Goal: Use online tool/utility: Use online tool/utility

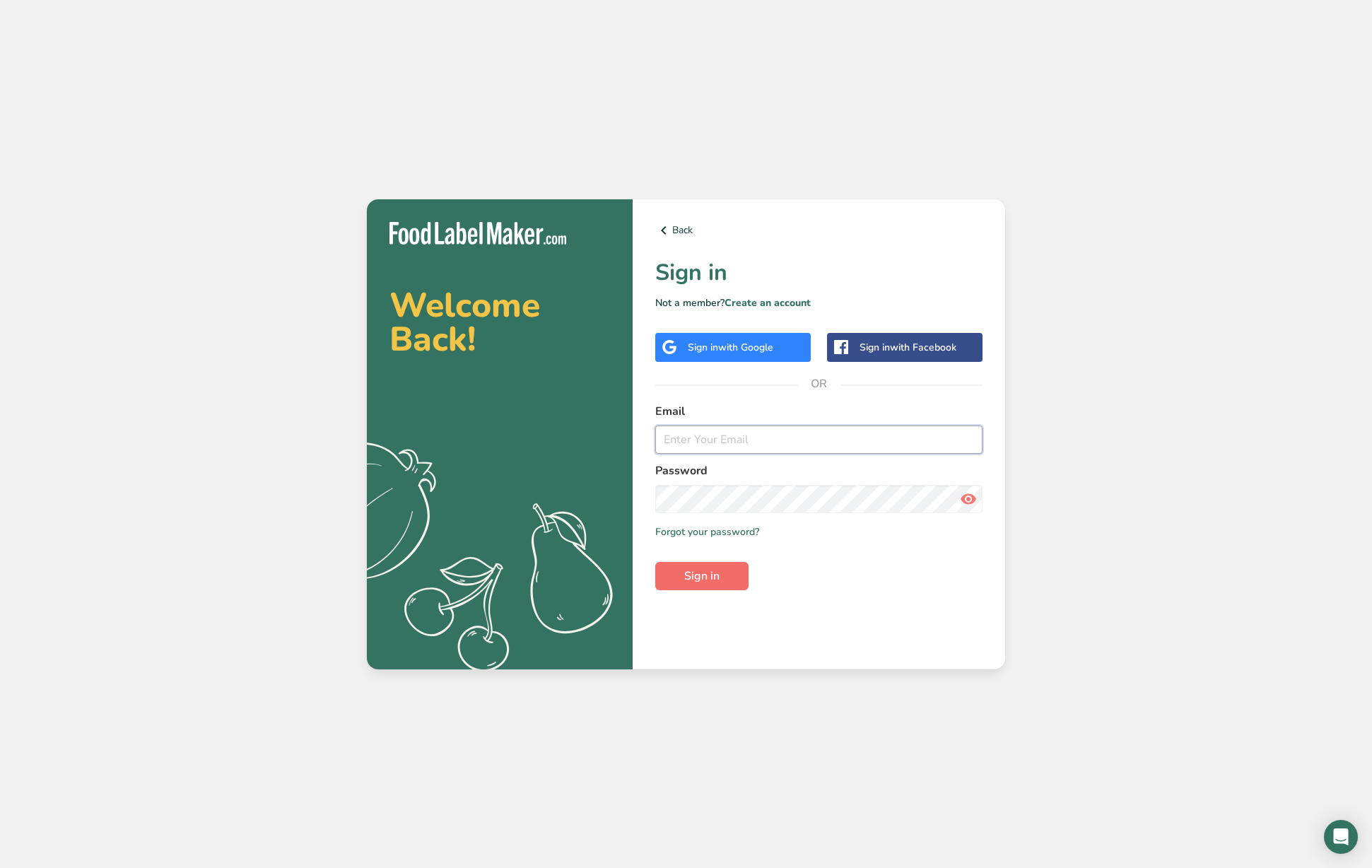
type input "[PERSON_NAME][EMAIL_ADDRESS][DOMAIN_NAME]"
click at [711, 572] on span "Sign in" at bounding box center [701, 577] width 35 height 17
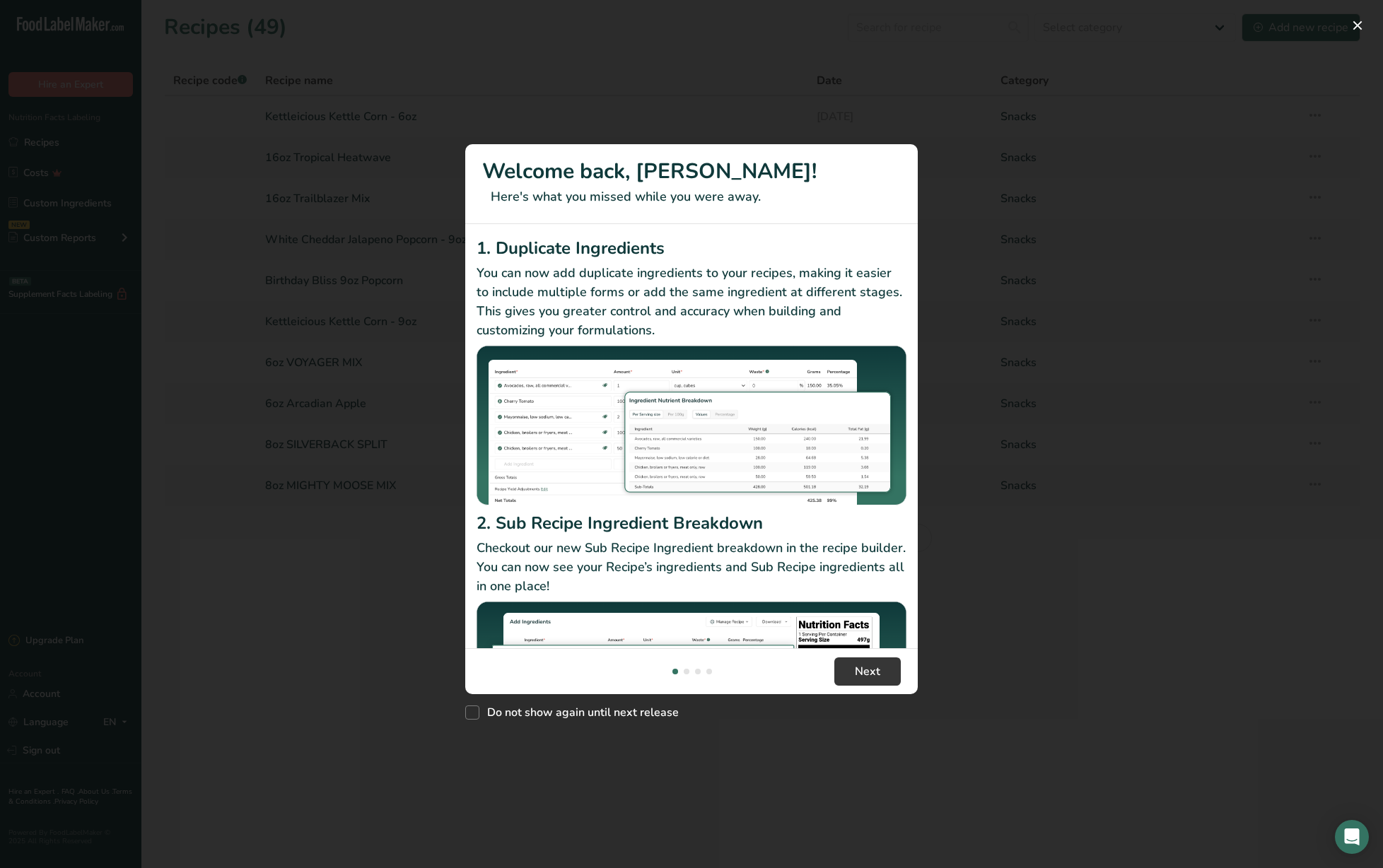
click at [875, 655] on footer "Next" at bounding box center [692, 671] width 452 height 46
click at [873, 666] on span "Next" at bounding box center [867, 672] width 25 height 17
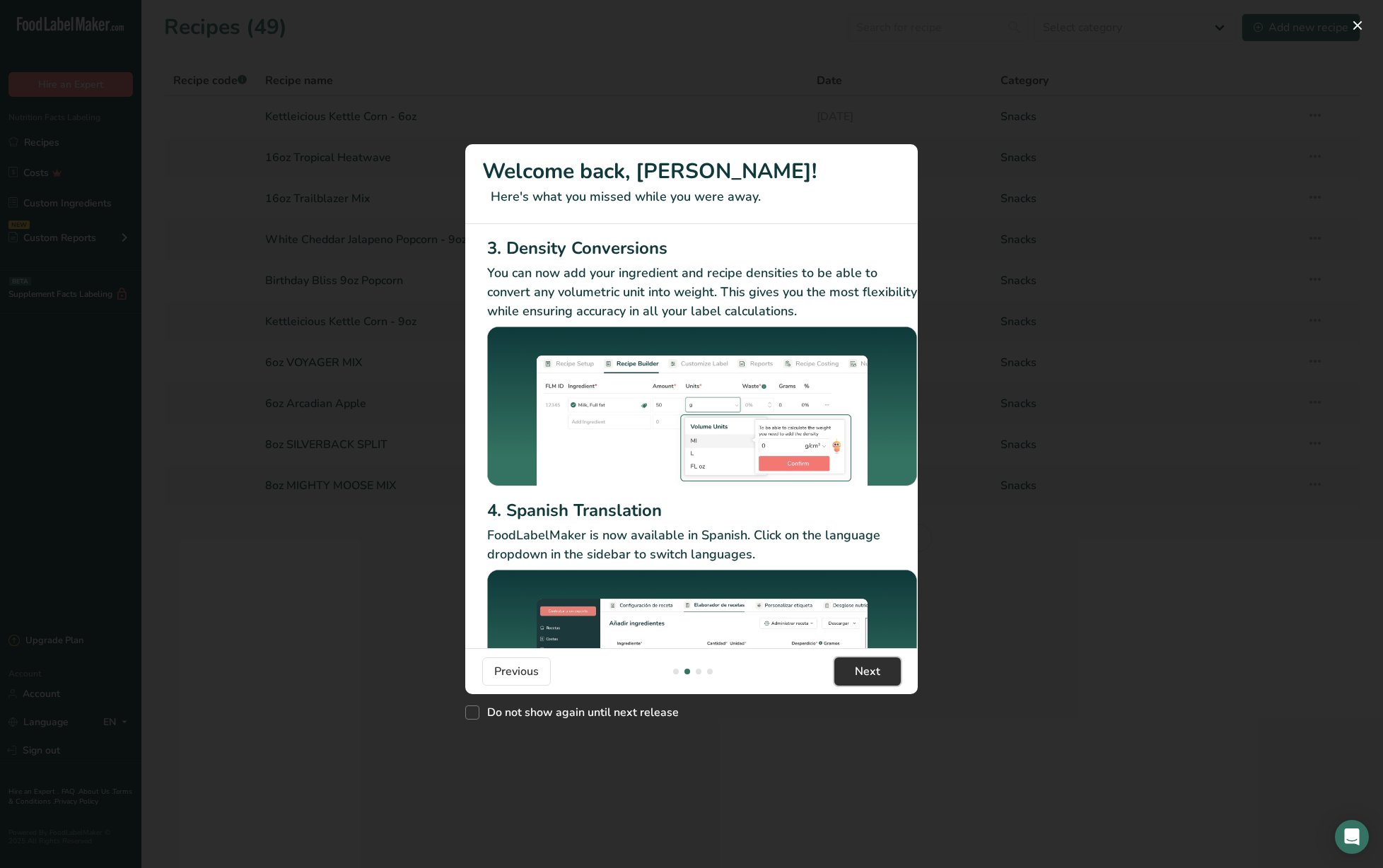
click at [857, 667] on span "Next" at bounding box center [867, 672] width 25 height 17
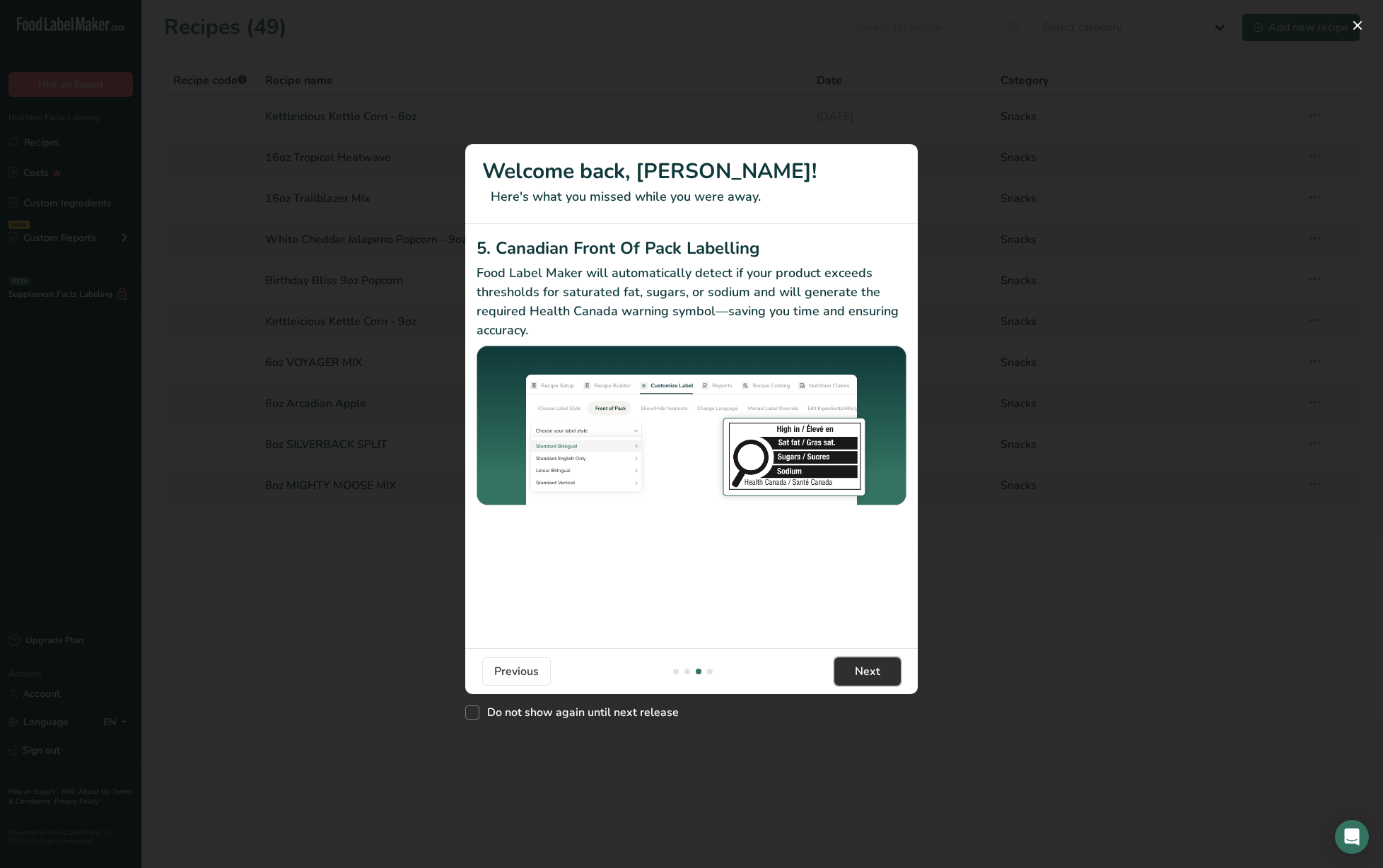
click at [857, 665] on span "Next" at bounding box center [867, 672] width 25 height 17
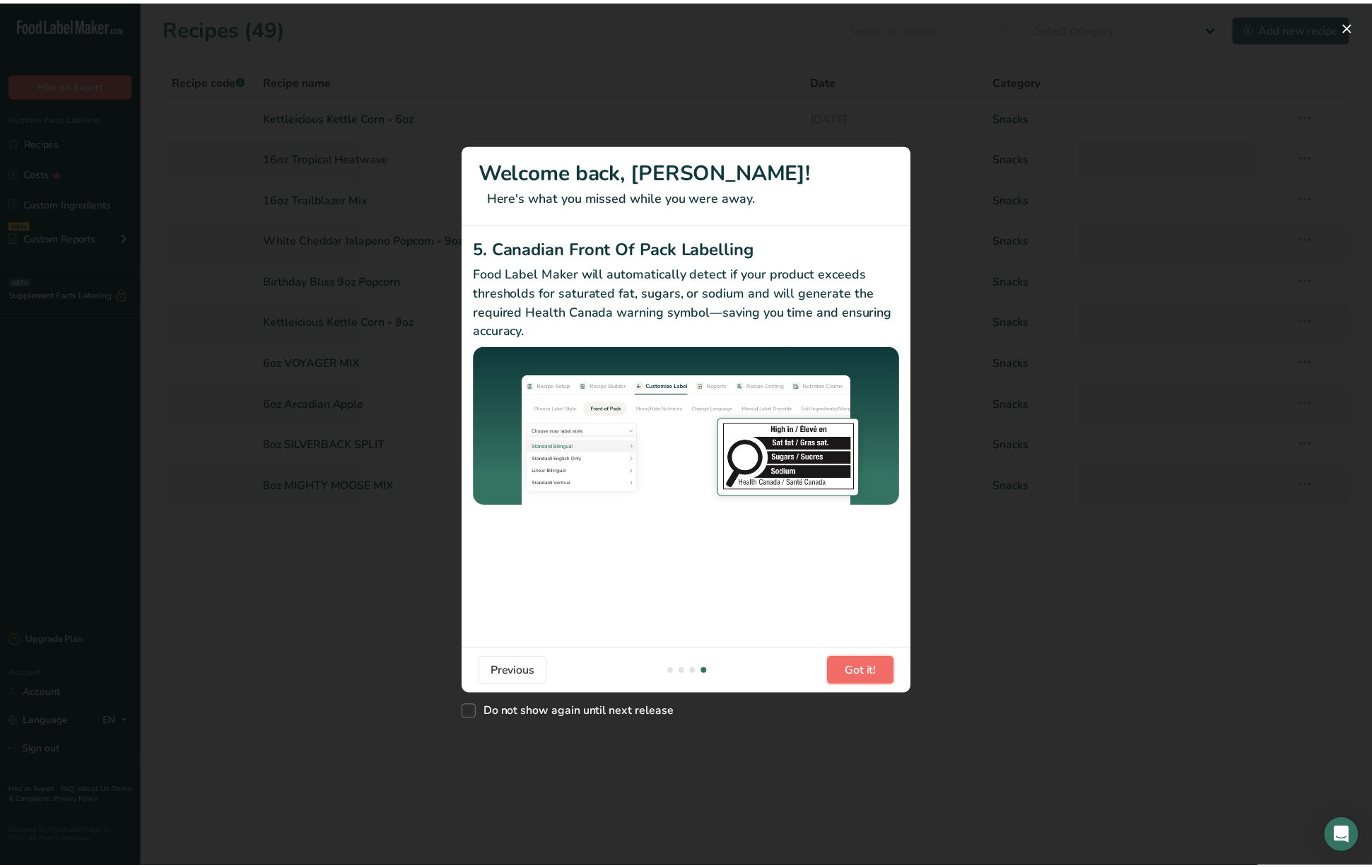
scroll to position [0, 1347]
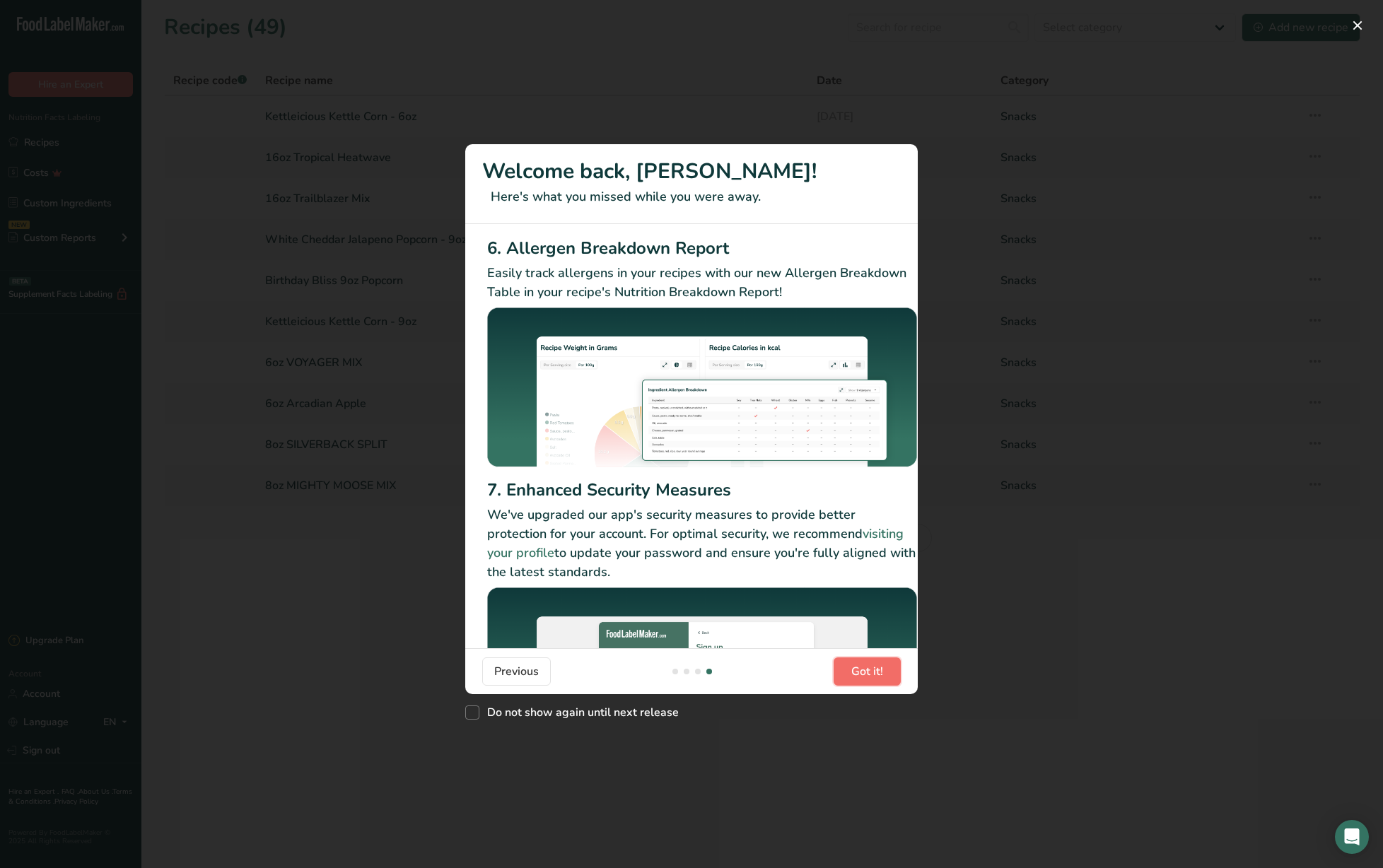
click at [857, 665] on span "Got it!" at bounding box center [867, 672] width 32 height 17
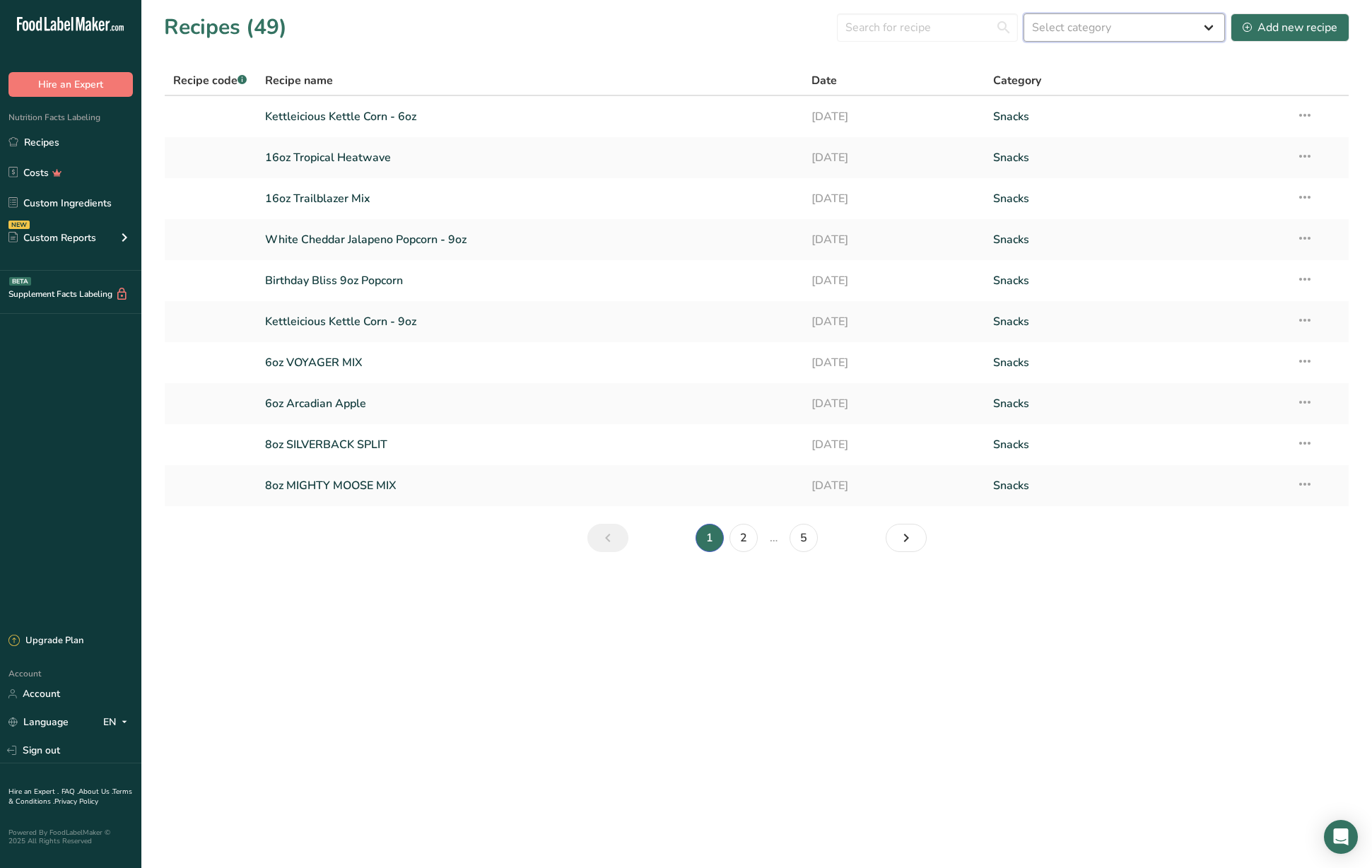
click at [1093, 26] on select "Select category All Baked Goods [GEOGRAPHIC_DATA] Confectionery Cooked Meals, S…" at bounding box center [1124, 27] width 202 height 28
click at [900, 23] on input "text" at bounding box center [928, 27] width 181 height 28
type input "malibu"
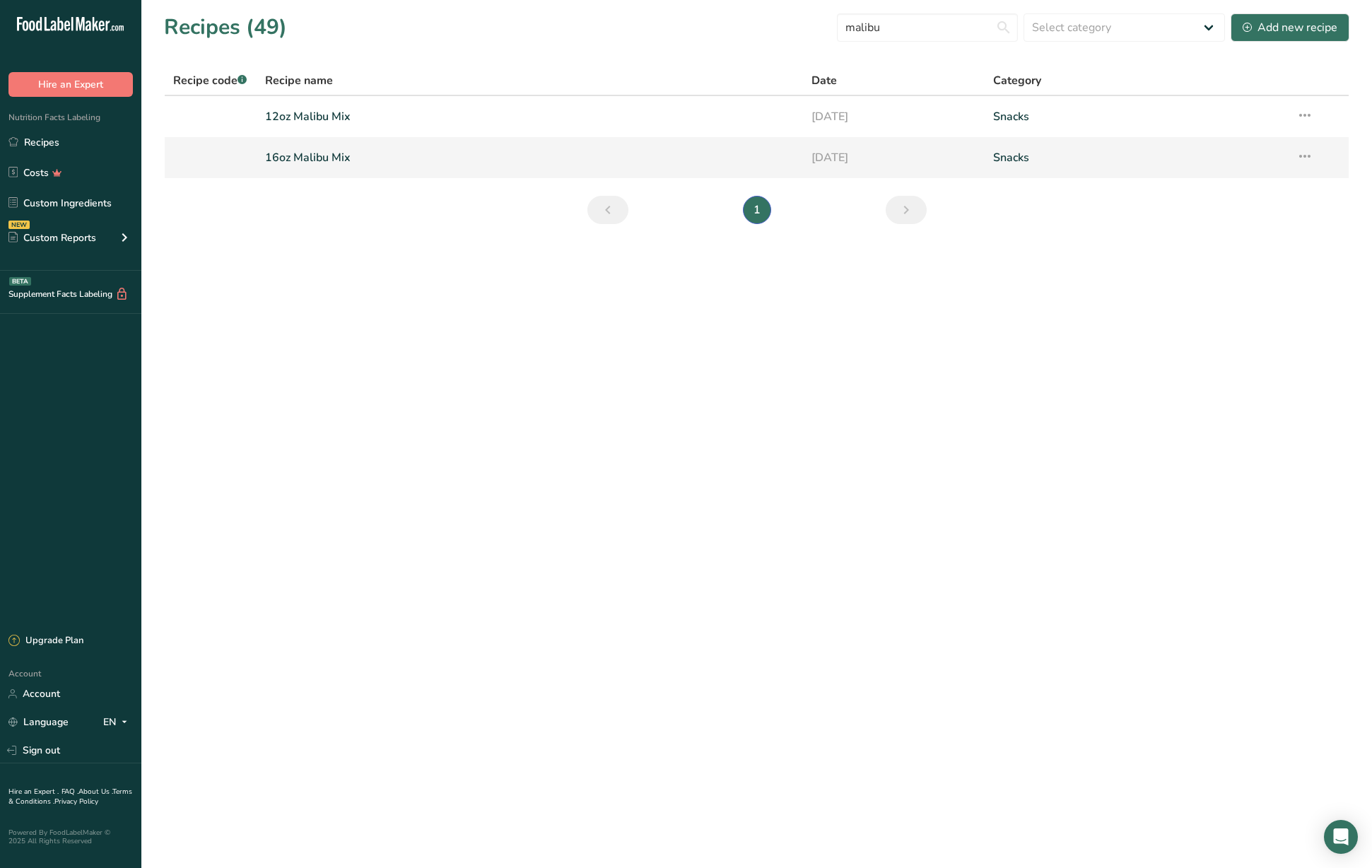
click at [302, 160] on link "16oz Malibu Mix" at bounding box center [529, 157] width 529 height 29
